Goal: Task Accomplishment & Management: Manage account settings

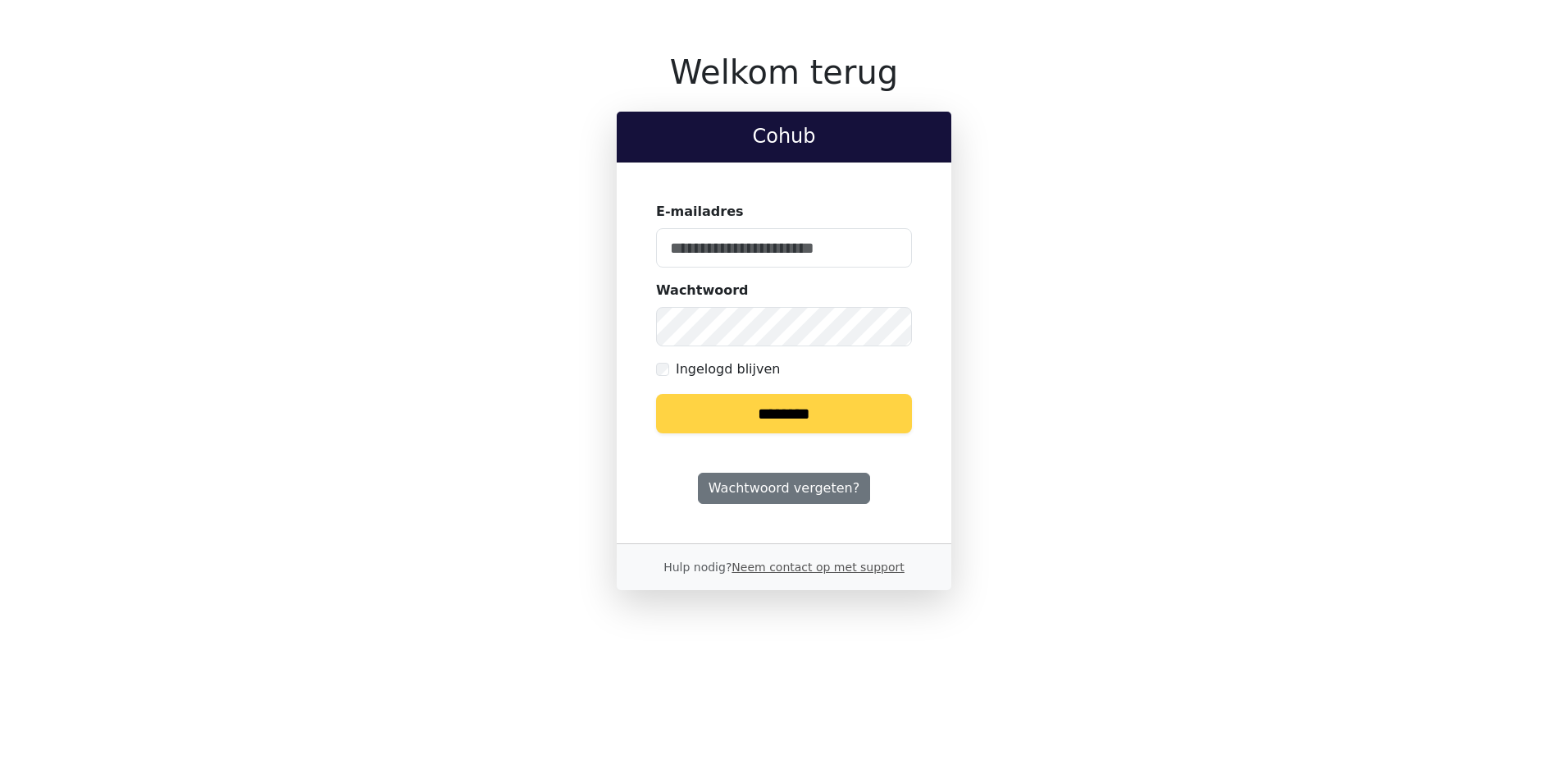
type input "**********"
click at [765, 420] on input "********" at bounding box center [784, 414] width 256 height 40
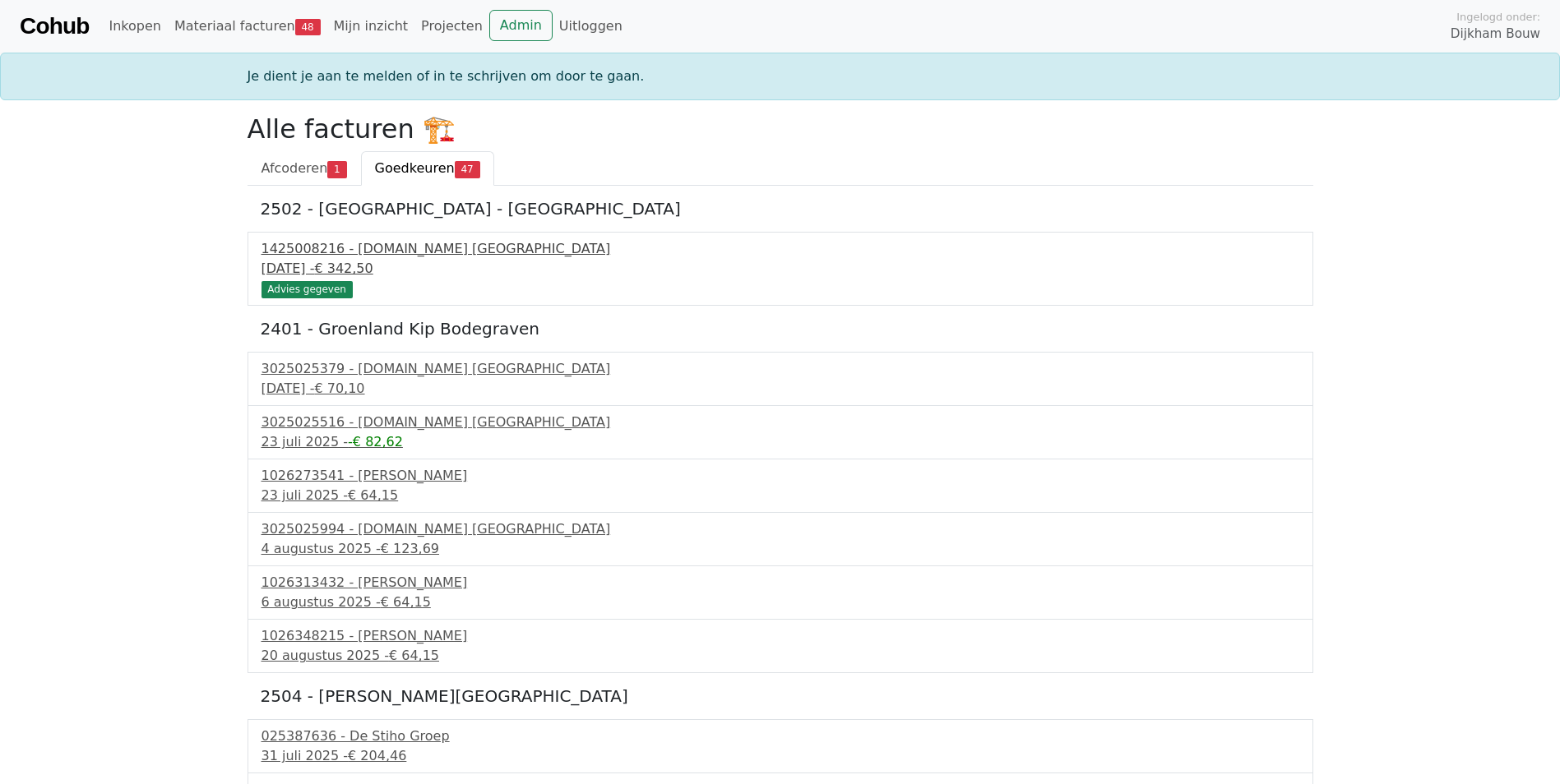
click at [363, 251] on div "1425008216 - Bnext.nl Nederland" at bounding box center [780, 249] width 1038 height 20
click at [314, 251] on div "1425008216 - Bnext.nl Nederland" at bounding box center [780, 249] width 1038 height 20
click at [368, 365] on div "3025025379 - Bnext.nl Nederland" at bounding box center [780, 369] width 1038 height 20
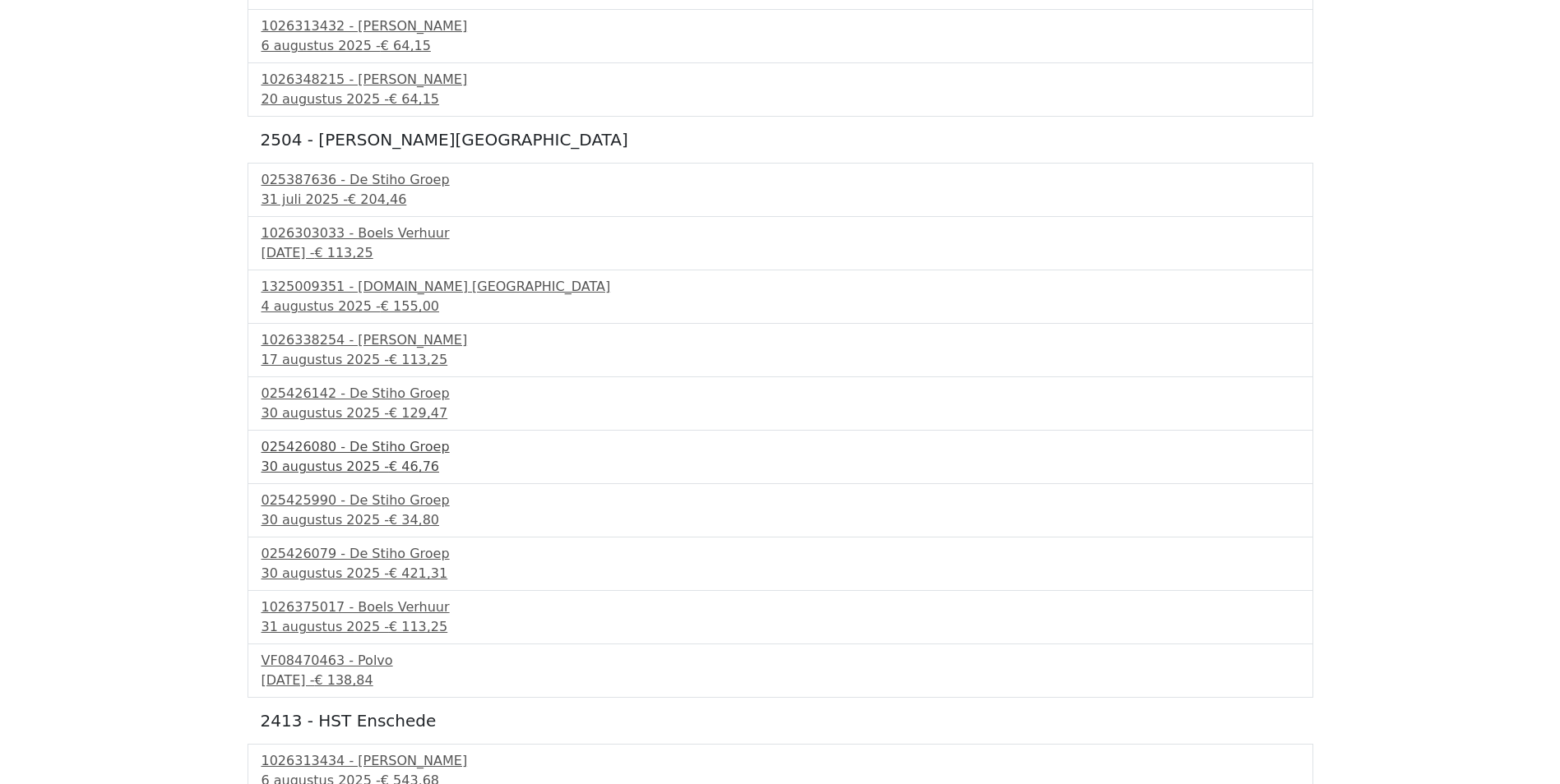
scroll to position [510, 0]
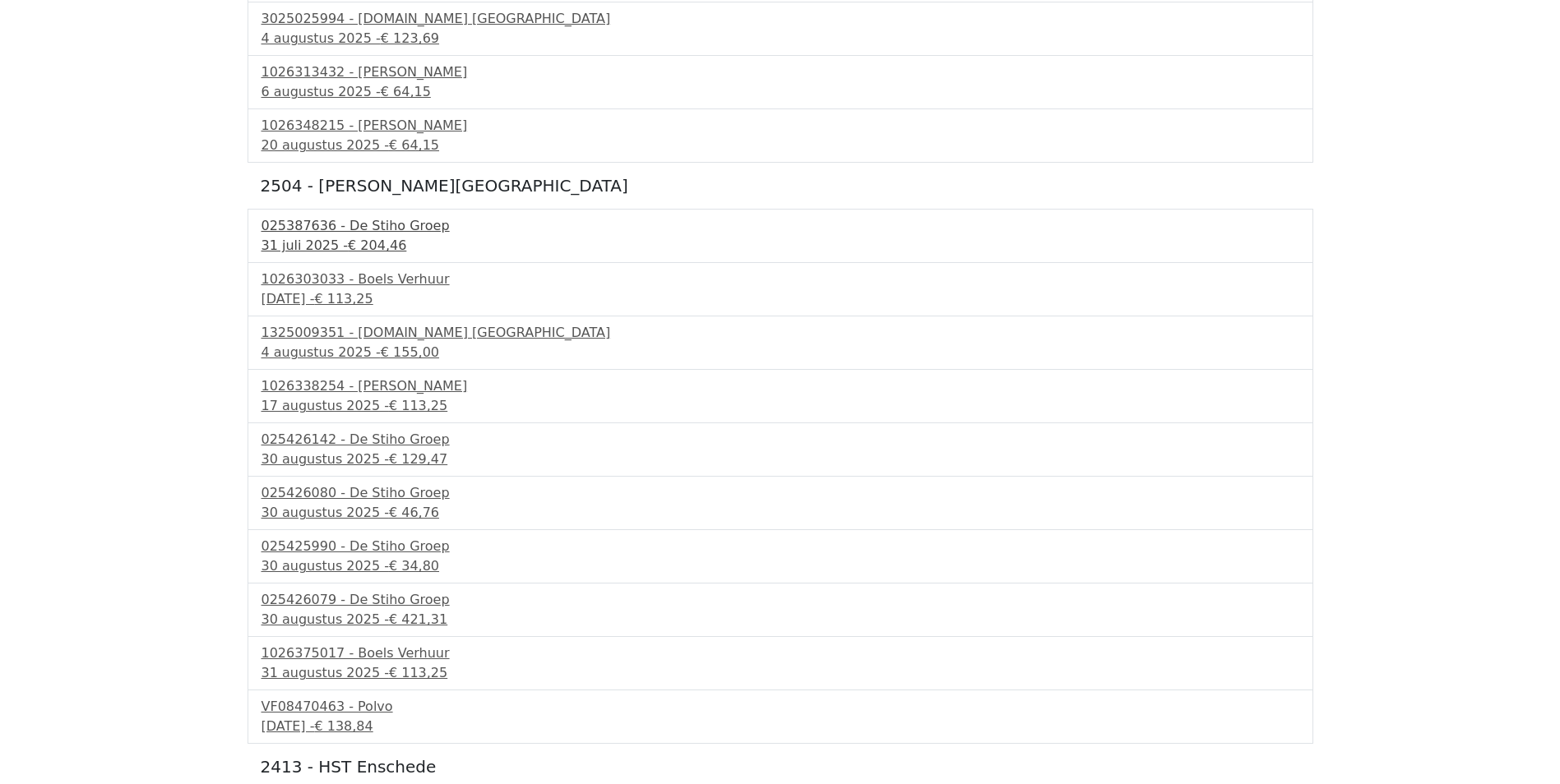
click at [393, 227] on div "025387636 - De Stiho Groep" at bounding box center [780, 226] width 1038 height 20
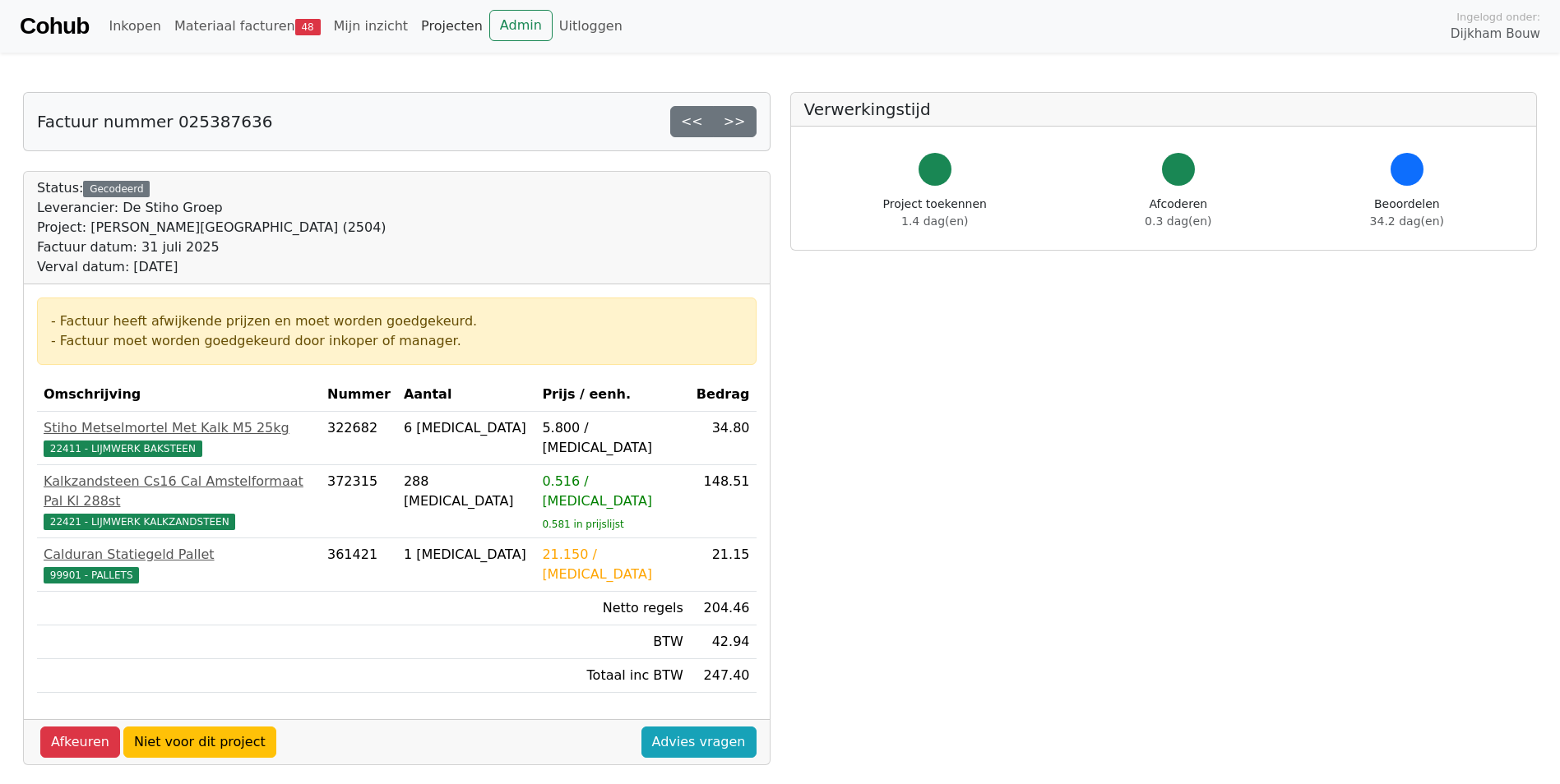
click at [423, 19] on link "Projecten" at bounding box center [452, 26] width 75 height 33
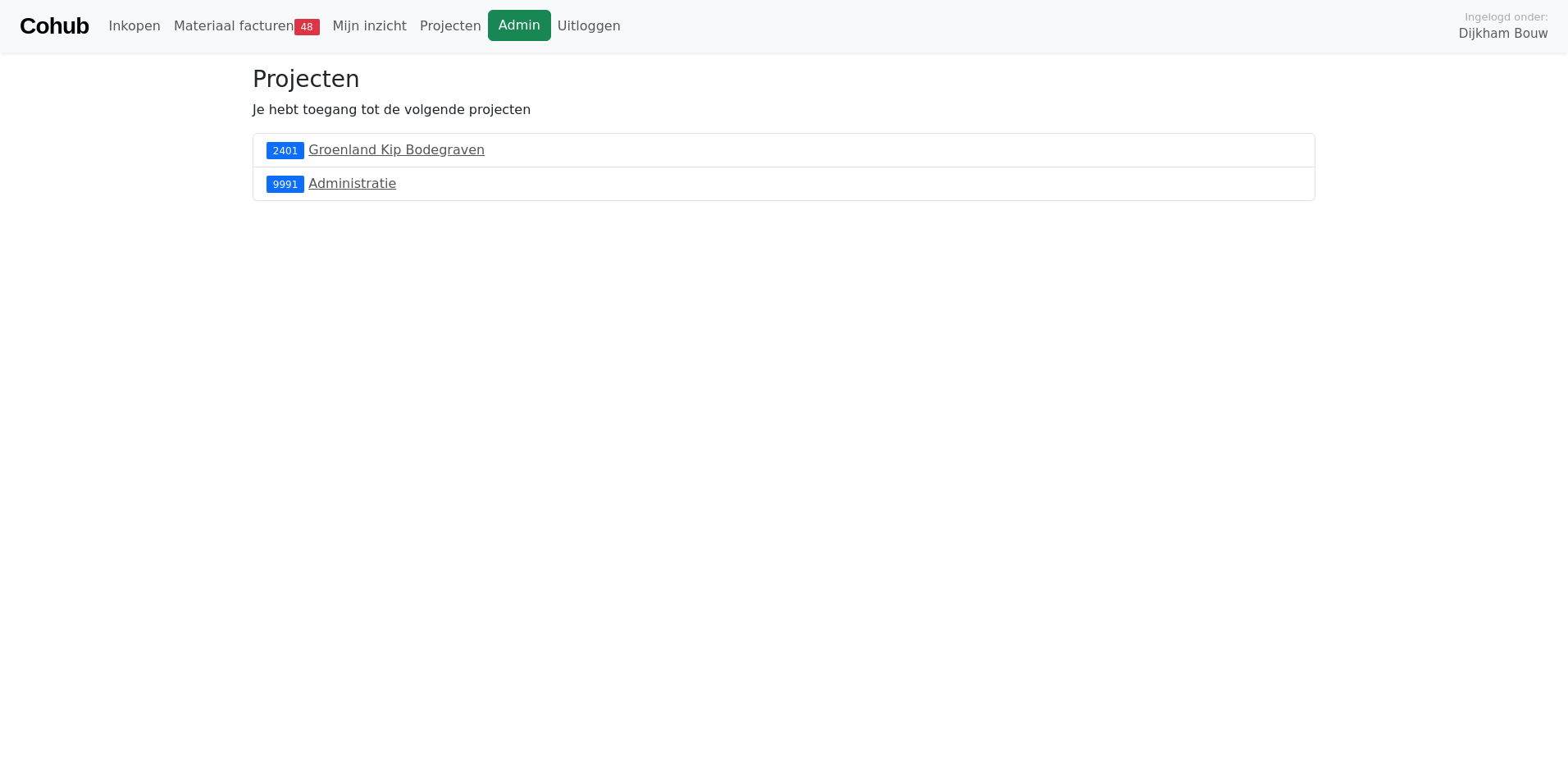
click at [488, 25] on link "Admin" at bounding box center [520, 25] width 64 height 31
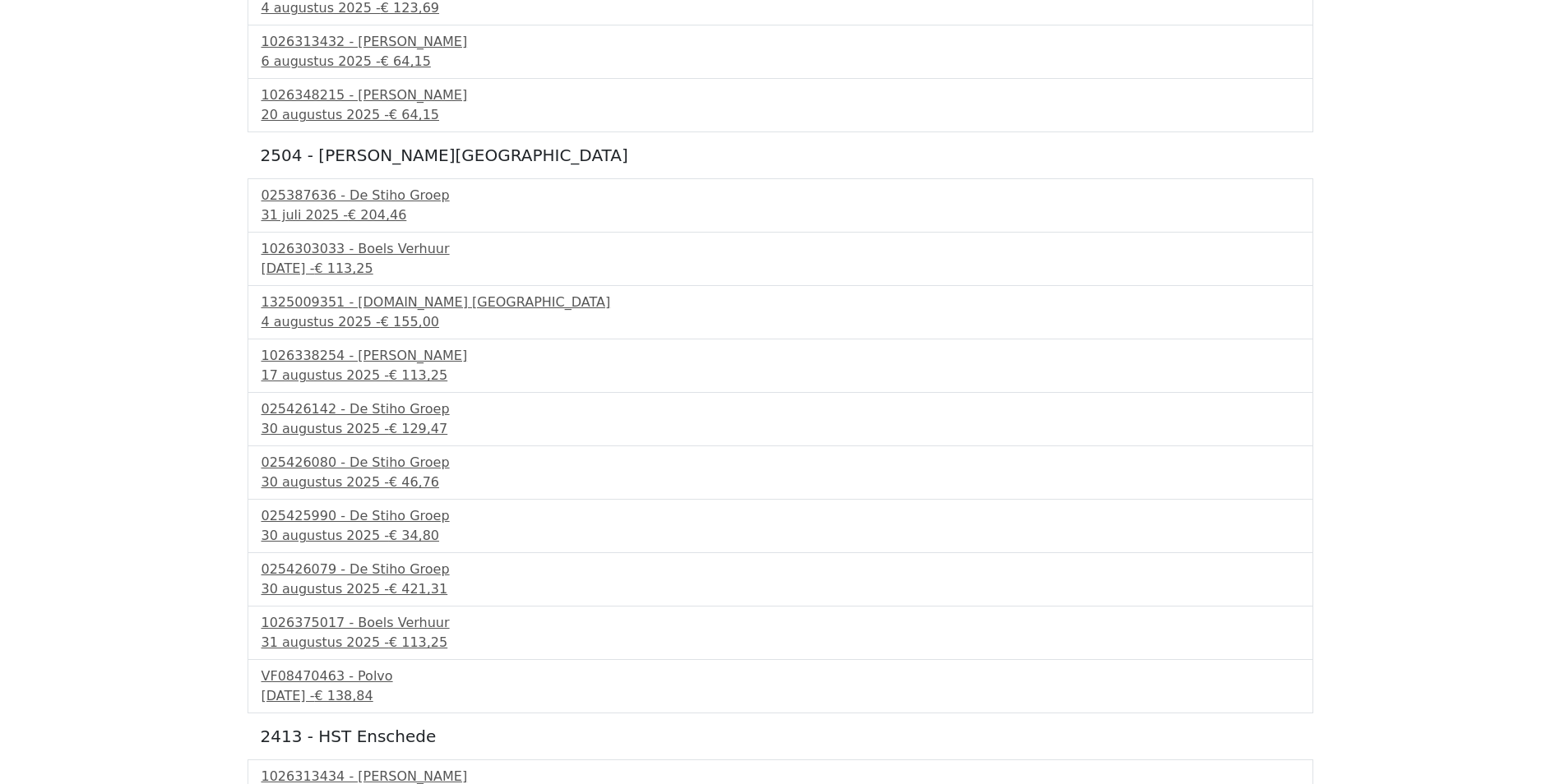
scroll to position [575, 0]
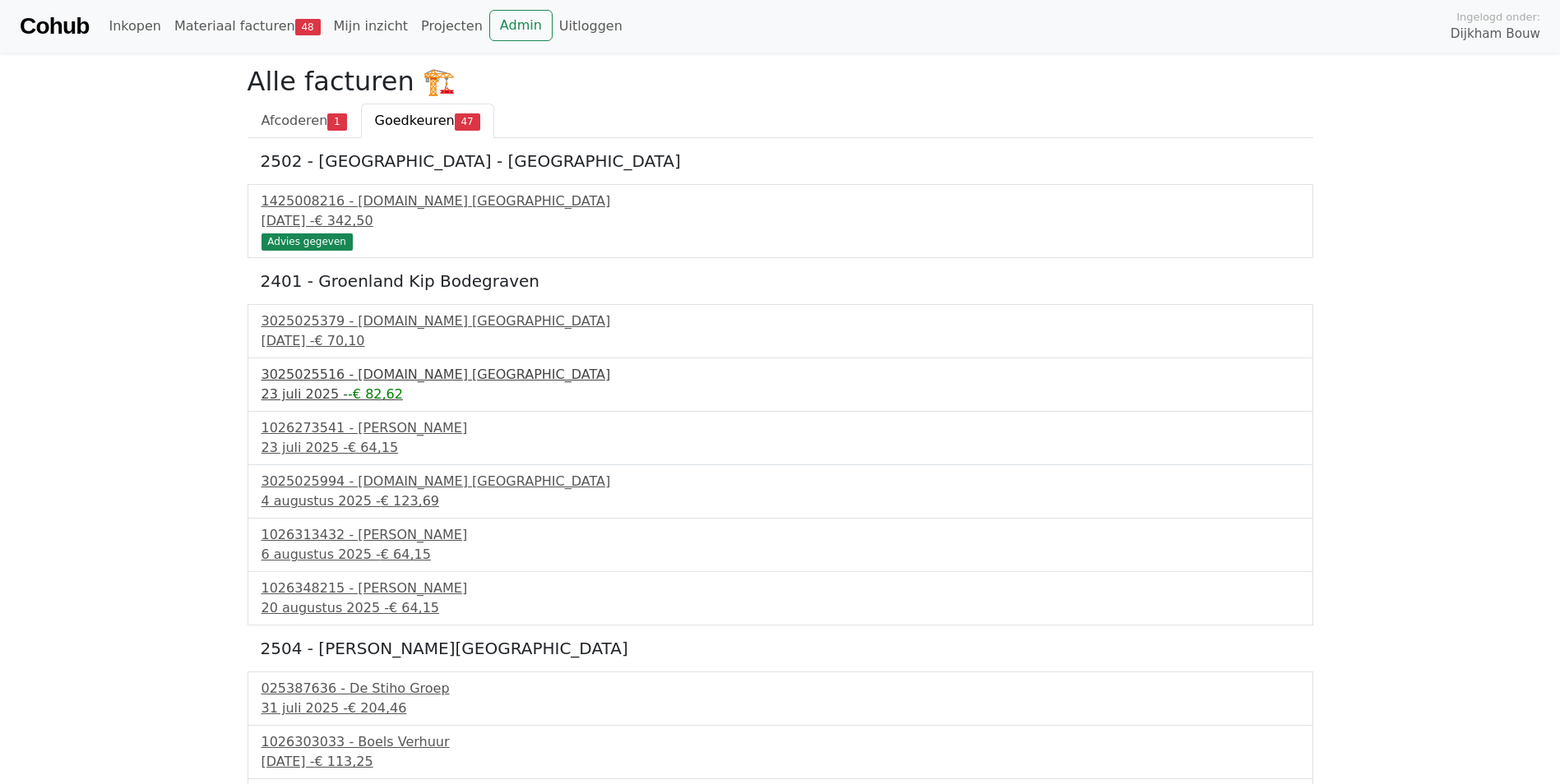
click at [395, 378] on div "3025025516 - Bnext.nl Nederland" at bounding box center [780, 375] width 1038 height 20
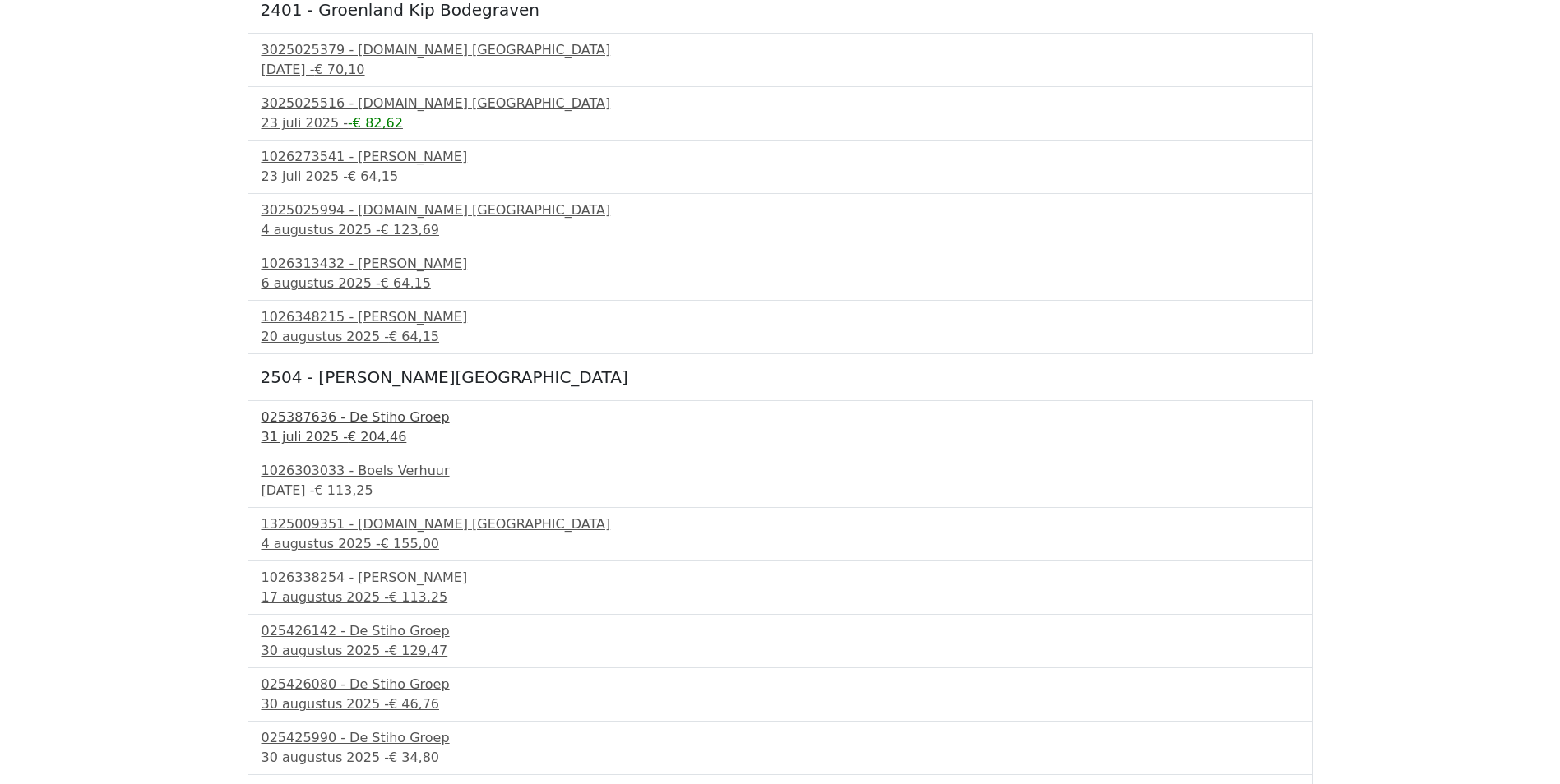
scroll to position [329, 0]
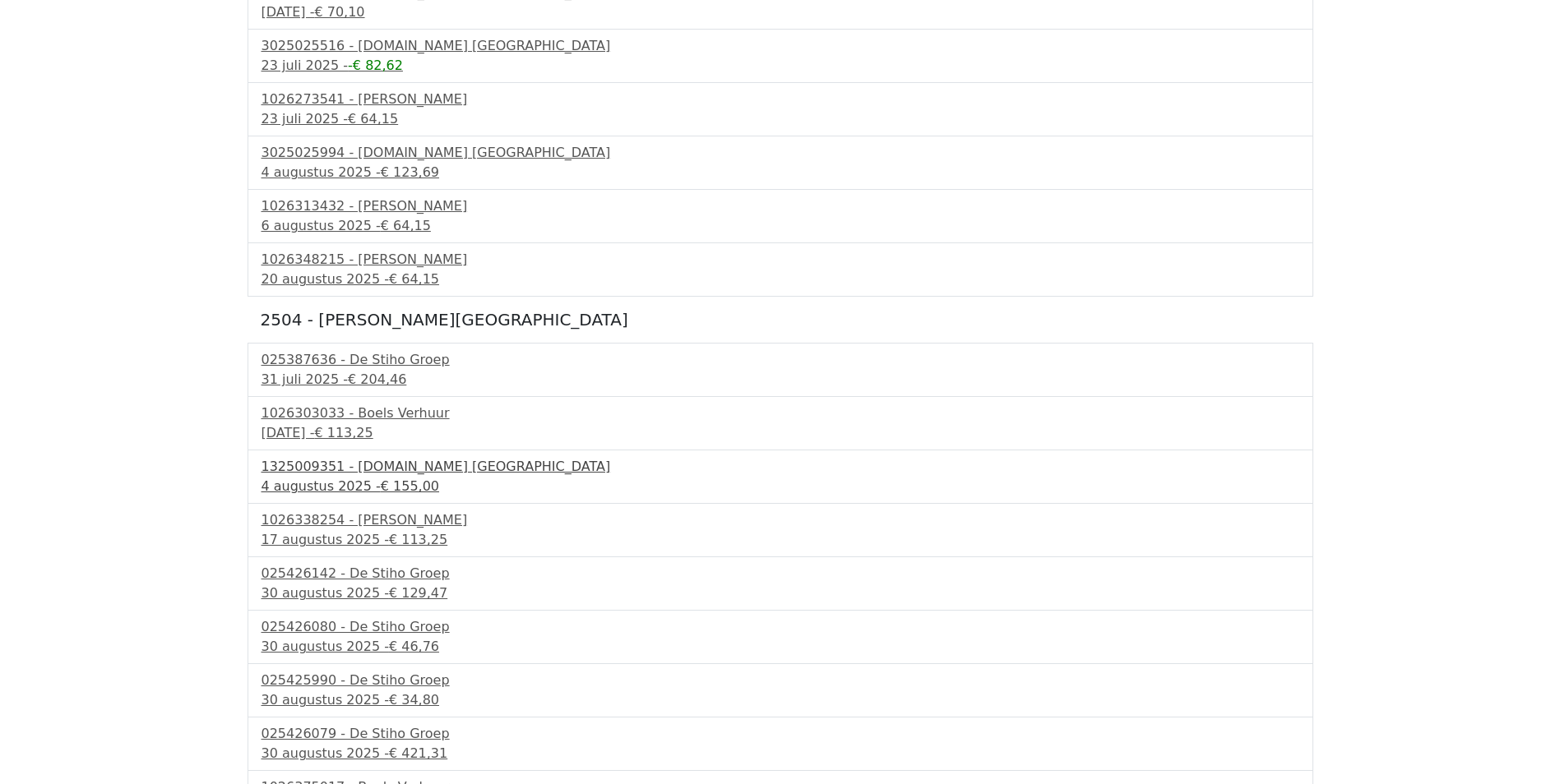
click at [312, 467] on div "1325009351 - Bnext.nl Nederland" at bounding box center [780, 467] width 1038 height 20
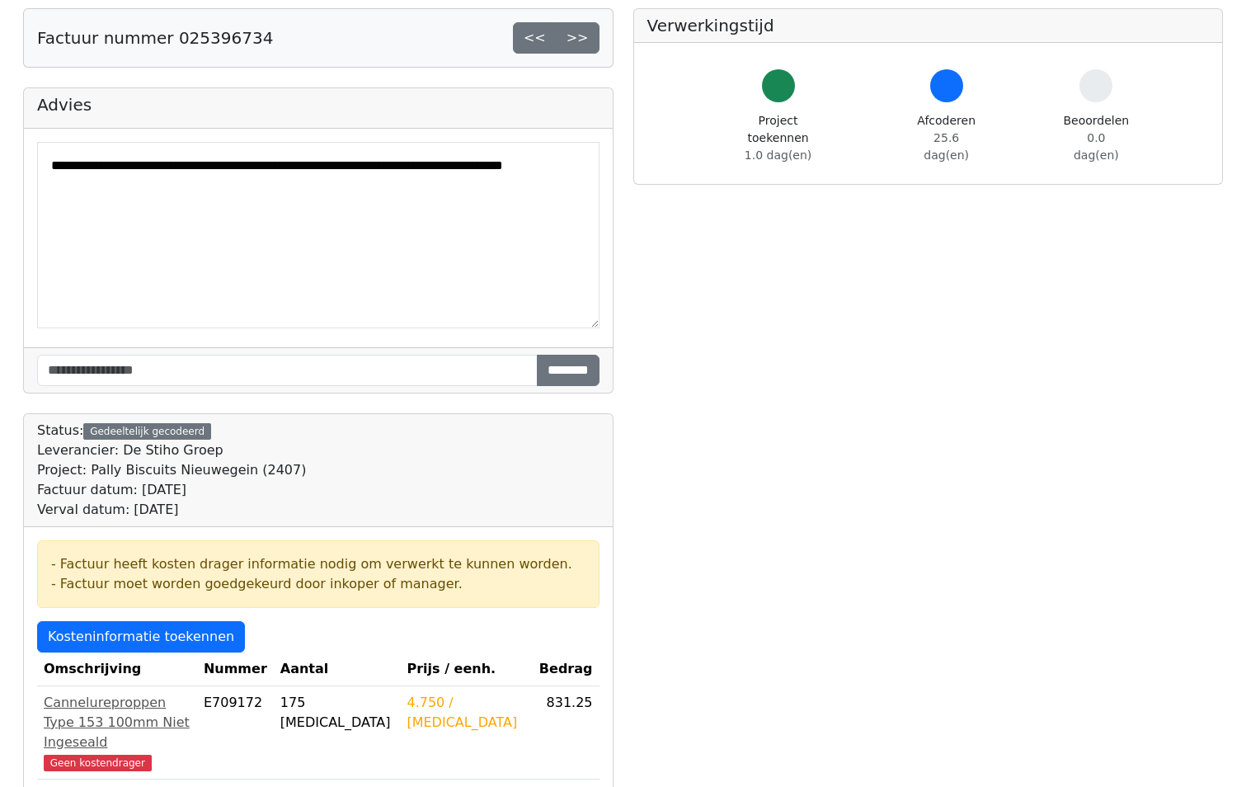
scroll to position [82, 0]
